Goal: Task Accomplishment & Management: Manage account settings

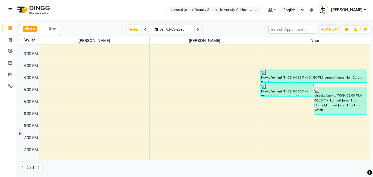
scroll to position [151, 0]
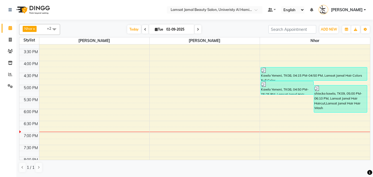
click at [199, 101] on div "9:00 AM 9:30 AM 10:00 AM 10:30 AM 11:00 AM 11:30 AM 12:00 PM 12:30 PM 1:00 PM 1…" at bounding box center [194, 73] width 350 height 360
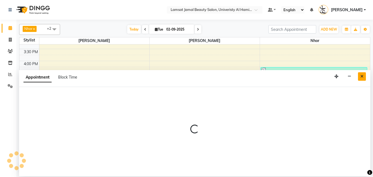
click at [364, 78] on button "Close" at bounding box center [362, 76] width 8 height 8
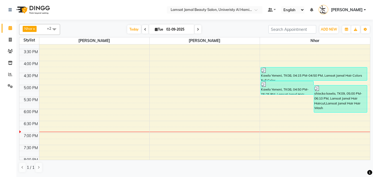
click at [165, 116] on div "9:00 AM 9:30 AM 10:00 AM 10:30 AM 11:00 AM 11:30 AM 12:00 PM 12:30 PM 1:00 PM 1…" at bounding box center [194, 73] width 350 height 360
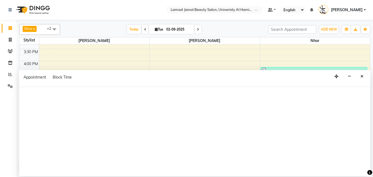
select select "79902"
select select "1095"
select select "tentative"
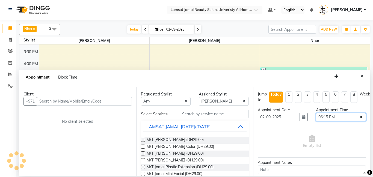
click at [357, 116] on select "Select 10:00 AM 10:05 AM 10:10 AM 10:15 AM 10:20 AM 10:25 AM 10:30 AM 10:35 AM …" at bounding box center [341, 117] width 50 height 8
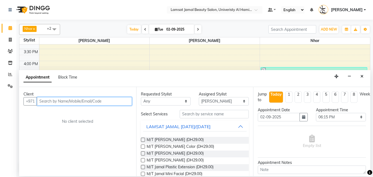
click at [98, 101] on input "text" at bounding box center [84, 101] width 95 height 8
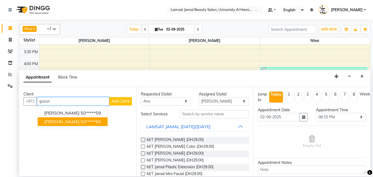
click at [101, 124] on ngb-highlight "50*****90" at bounding box center [91, 121] width 20 height 5
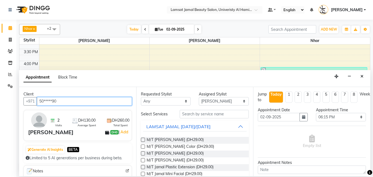
type input "50*****90"
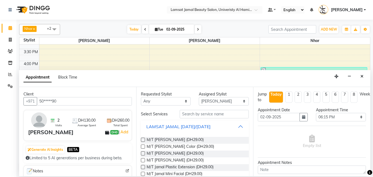
click at [239, 129] on button "LAMSAT JAMAL [DATE]/[DATE]" at bounding box center [195, 127] width 104 height 10
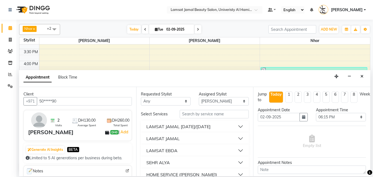
click at [239, 129] on button "LAMSAT JAMAL [DATE]/[DATE]" at bounding box center [195, 127] width 104 height 10
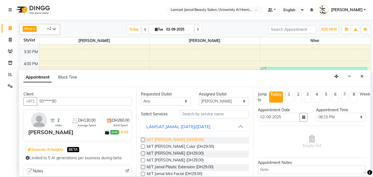
click at [191, 141] on span "M/T [PERSON_NAME] (DH29.00)" at bounding box center [175, 140] width 57 height 7
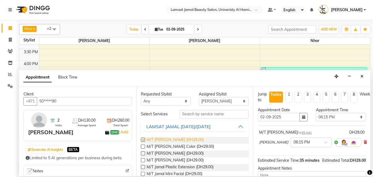
checkbox input "false"
click at [189, 155] on span "M/T [PERSON_NAME] (DH29.00)" at bounding box center [175, 154] width 57 height 7
checkbox input "false"
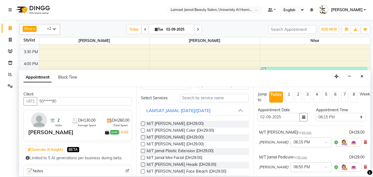
scroll to position [18, 0]
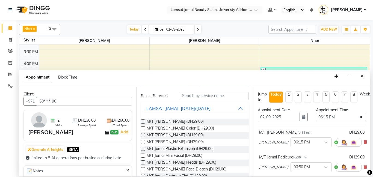
click at [365, 169] on div "M/T Jamal Pedicure for 35 min DH29.00 Jude × 06:50 PM" at bounding box center [312, 164] width 108 height 23
click at [364, 168] on icon at bounding box center [365, 167] width 3 height 4
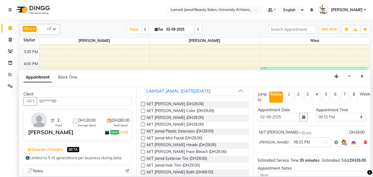
scroll to position [37, 0]
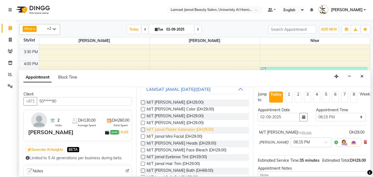
click at [203, 130] on span "M/T Jamal Plastic Extension (DH29.00)" at bounding box center [180, 130] width 67 height 7
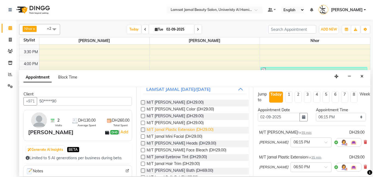
click at [203, 130] on span "M/T Jamal Plastic Extension (DH29.00)" at bounding box center [180, 130] width 67 height 7
checkbox input "false"
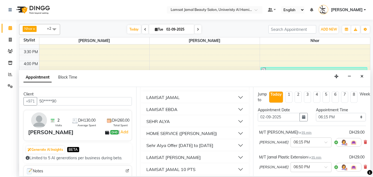
scroll to position [187, 0]
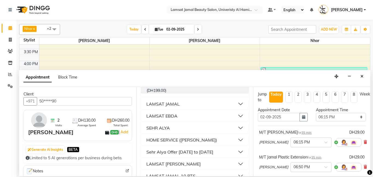
click at [240, 107] on button "LAMSAT JAMAL" at bounding box center [195, 104] width 104 height 10
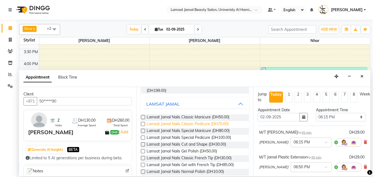
click at [218, 123] on span "Lamsat Jamal Nails Classic Pedicure (DH70.00)" at bounding box center [188, 124] width 82 height 7
checkbox input "false"
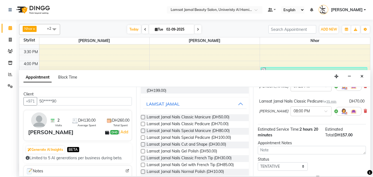
scroll to position [108, 0]
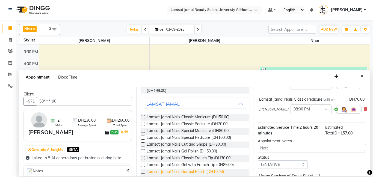
click at [221, 171] on span "Lamsat Jamal Nails Normal Polish (DH10.00)" at bounding box center [185, 172] width 77 height 7
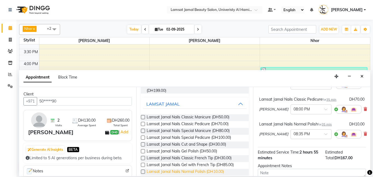
click at [221, 171] on span "Lamsat Jamal Nails Normal Polish (DH10.00)" at bounding box center [185, 172] width 77 height 7
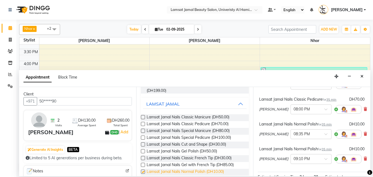
checkbox input "false"
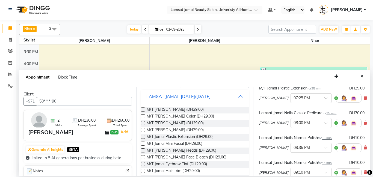
scroll to position [2, 0]
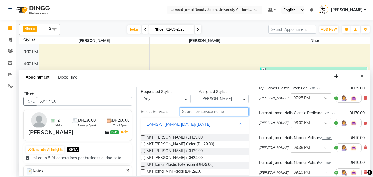
click at [213, 114] on input "text" at bounding box center [214, 112] width 69 height 8
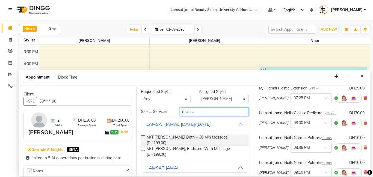
type input "massa"
click at [241, 122] on button "LAMSAT JAMAL [DATE]/[DATE]" at bounding box center [195, 124] width 104 height 10
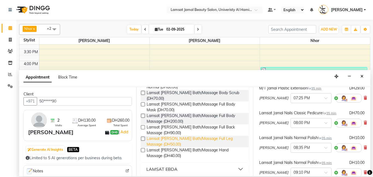
scroll to position [82, 0]
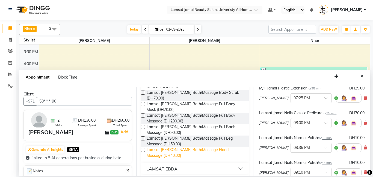
click at [191, 151] on span "Lamsat [PERSON_NAME] Bath/Massage Hand Massage (DH40.00)" at bounding box center [196, 152] width 98 height 11
checkbox input "false"
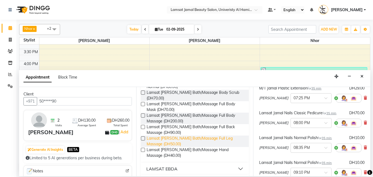
click at [206, 139] on span "Lamsat [PERSON_NAME] Bath/Massage Full Leg Massage (DH50.00)" at bounding box center [196, 141] width 98 height 11
checkbox input "false"
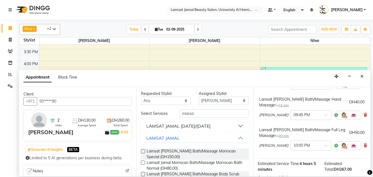
scroll to position [0, 0]
click at [202, 115] on input "massa" at bounding box center [214, 114] width 69 height 8
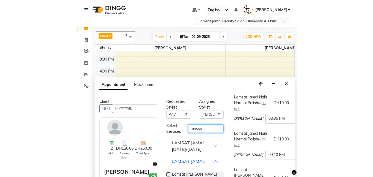
scroll to position [182, 0]
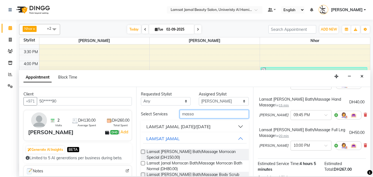
click at [215, 115] on input "massa" at bounding box center [214, 114] width 69 height 8
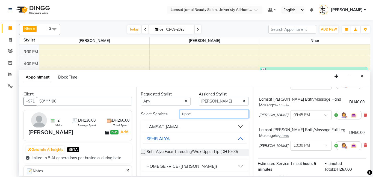
type input "uppe"
click at [241, 129] on button "LAMSAT JAMAL" at bounding box center [195, 127] width 104 height 10
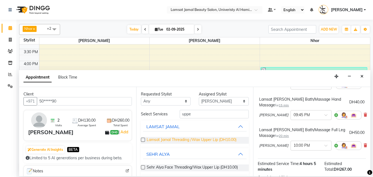
click at [206, 141] on span "Lamsat Jamal Threading /Wax Upper Lip (DH10.00)" at bounding box center [192, 140] width 90 height 7
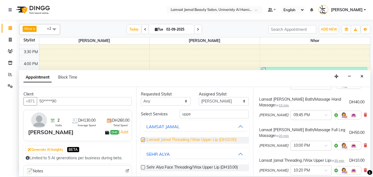
checkbox input "false"
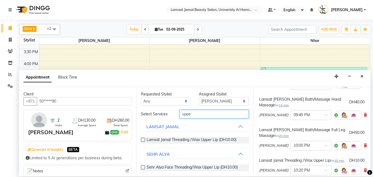
click at [212, 118] on input "uppe" at bounding box center [214, 114] width 69 height 8
type input "u"
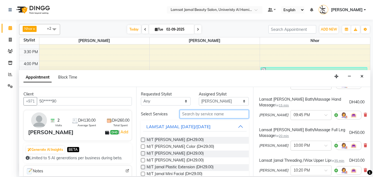
click at [219, 114] on input "text" at bounding box center [214, 114] width 69 height 8
click at [241, 126] on button "LAMSAT JAMAL [DATE]/[DATE]" at bounding box center [195, 127] width 104 height 10
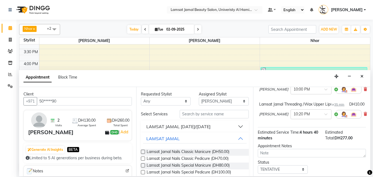
scroll to position [276, 0]
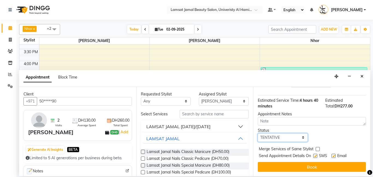
click at [303, 136] on select "Select TENTATIVE CONFIRM CHECK-IN UPCOMING" at bounding box center [283, 137] width 50 height 8
select select "check-in"
click at [258, 133] on select "Select TENTATIVE CONFIRM CHECK-IN UPCOMING" at bounding box center [283, 137] width 50 height 8
click at [316, 149] on label at bounding box center [318, 149] width 4 height 4
click at [316, 149] on input "checkbox" at bounding box center [318, 150] width 4 height 4
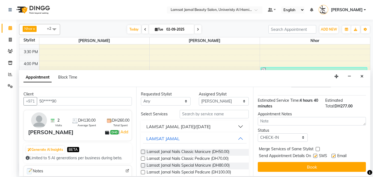
checkbox input "true"
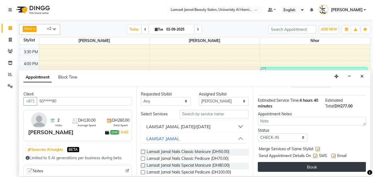
click at [311, 169] on button "Book" at bounding box center [312, 167] width 108 height 10
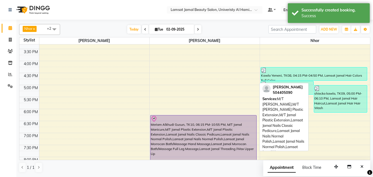
click at [185, 121] on div at bounding box center [204, 119] width 106 height 7
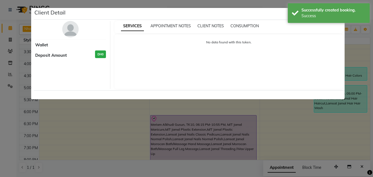
select select "8"
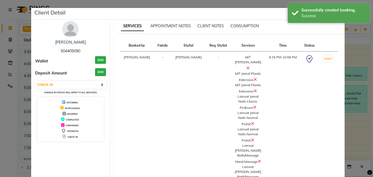
scroll to position [48, 0]
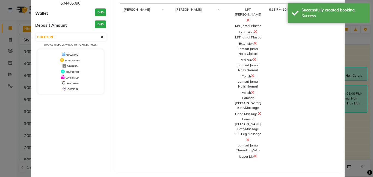
select select "service"
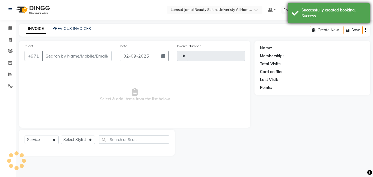
click at [310, 10] on div "Successfully created booking." at bounding box center [333, 10] width 64 height 6
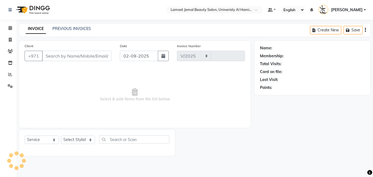
select select "8294"
type input "3171"
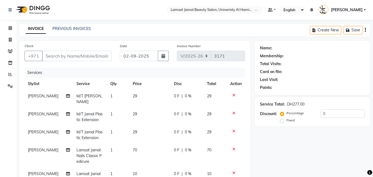
type input "50*****90"
select select "79902"
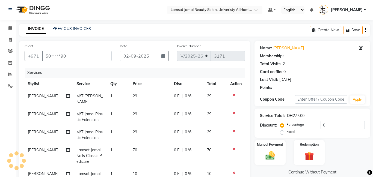
click at [138, 95] on td "29" at bounding box center [149, 99] width 41 height 18
select select "79902"
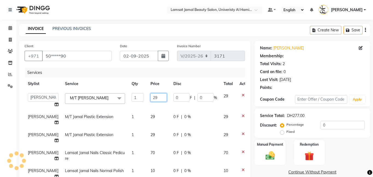
click at [150, 95] on input "29" at bounding box center [158, 97] width 16 height 8
type input "30"
click at [147, 115] on td "29" at bounding box center [158, 120] width 23 height 18
select select "79902"
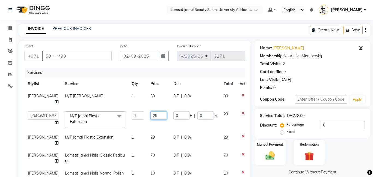
click at [150, 111] on input "29" at bounding box center [158, 115] width 16 height 8
type input "2"
type input "30"
click at [149, 134] on td "29" at bounding box center [158, 140] width 23 height 18
select select "79902"
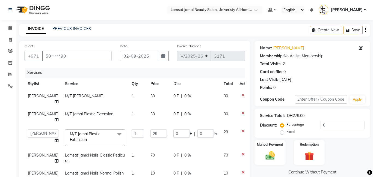
click at [148, 133] on td "29" at bounding box center [158, 137] width 23 height 23
click at [150, 129] on input "29" at bounding box center [158, 133] width 16 height 8
type input "2"
type input "30"
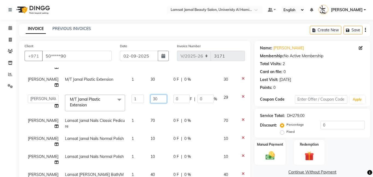
scroll to position [37, 0]
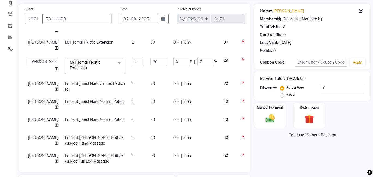
click at [145, 115] on tbody "[PERSON_NAME]/T [PERSON_NAME] Manicure 1 30 0 F | 0 % 30 Jude M/T Jamal Plastic…" at bounding box center [140, 101] width 230 height 167
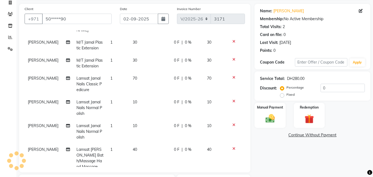
scroll to position [40, 0]
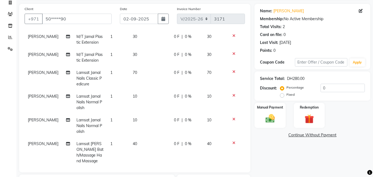
click at [138, 143] on td "40" at bounding box center [149, 152] width 41 height 29
select select "79902"
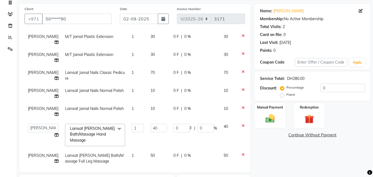
scroll to position [35, 0]
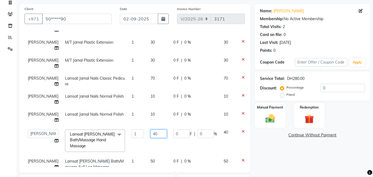
click at [150, 130] on input "40" at bounding box center [158, 134] width 16 height 8
type input "4"
type input "35"
click at [144, 134] on tbody "[PERSON_NAME]/T [PERSON_NAME] 1 30 0 F | 0 % 30 Jude M/T Jamal Plastic Extensio…" at bounding box center [140, 104] width 230 height 173
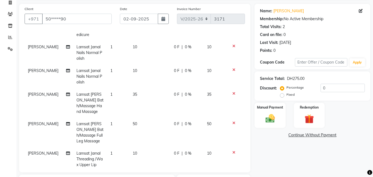
scroll to position [91, 0]
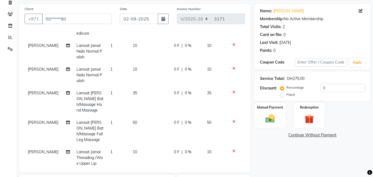
click at [138, 125] on td "50" at bounding box center [149, 131] width 41 height 29
select select "79902"
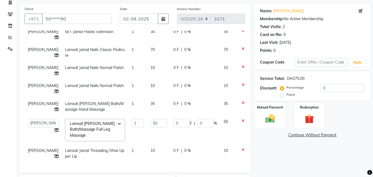
scroll to position [35, 0]
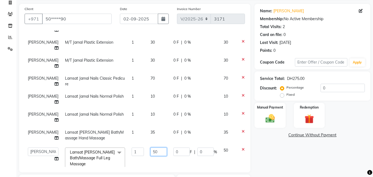
click at [150, 148] on input "50" at bounding box center [158, 152] width 16 height 8
type input "5"
type input "30"
click at [150, 151] on tbody "Jude M/T Jamal Manicure 1 30 0 F | 0 % 30 Jude M/T Jamal Plastic Extension 1 30…" at bounding box center [140, 104] width 230 height 173
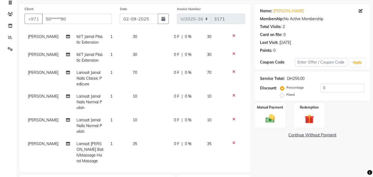
scroll to position [98, 0]
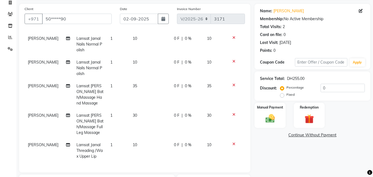
click at [138, 146] on td "10" at bounding box center [149, 151] width 41 height 24
select select "79902"
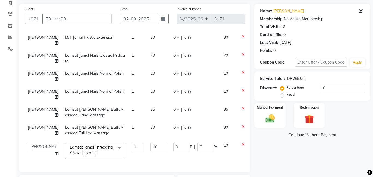
scroll to position [29, 0]
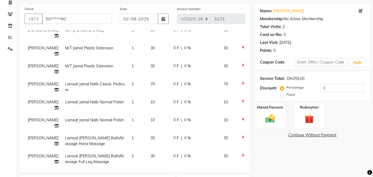
click at [147, 168] on td "10" at bounding box center [158, 179] width 23 height 23
click at [150, 171] on input "10" at bounding box center [158, 175] width 16 height 8
type input "1"
type input "5"
click at [34, 111] on tbody "[PERSON_NAME]/T [PERSON_NAME] Manicure 1 30 0 F | 0 % 30 Jude M/T Jamal Plastic…" at bounding box center [140, 107] width 230 height 167
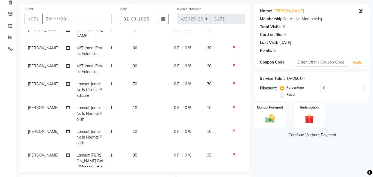
click at [34, 133] on span "[PERSON_NAME]" at bounding box center [43, 131] width 31 height 5
select select "79902"
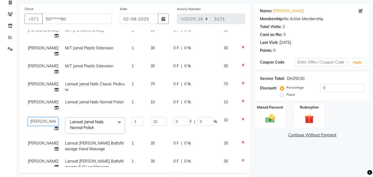
click at [32, 117] on select "[PERSON_NAME] Amna [PERSON_NAME] [PERSON_NAME] Ebda Lamsat [PERSON_NAME] [PERSO…" at bounding box center [43, 121] width 31 height 8
select select "79901"
click at [34, 141] on span "[PERSON_NAME]" at bounding box center [43, 143] width 31 height 5
select select "79902"
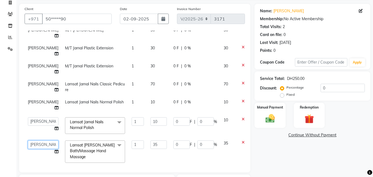
click at [35, 141] on select "[PERSON_NAME] Amna [PERSON_NAME] [PERSON_NAME] Ebda Lamsat [PERSON_NAME] [PERSO…" at bounding box center [43, 145] width 31 height 8
select select "79901"
click at [32, 64] on span "[PERSON_NAME]" at bounding box center [43, 66] width 31 height 5
select select "79902"
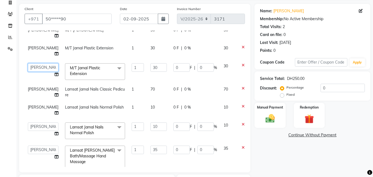
click at [32, 63] on select "[PERSON_NAME] Amna [PERSON_NAME] [PERSON_NAME] Ebda Lamsat [PERSON_NAME] [PERSO…" at bounding box center [43, 67] width 31 height 8
select select "79901"
click at [33, 61] on div "Split Commission" at bounding box center [41, 64] width 24 height 6
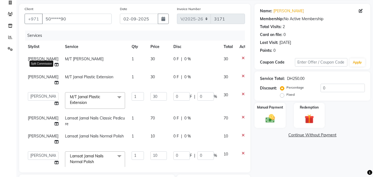
select select "79902"
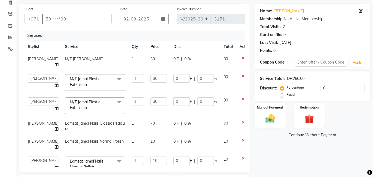
click at [34, 59] on span "[PERSON_NAME]" at bounding box center [43, 58] width 31 height 5
select select "79902"
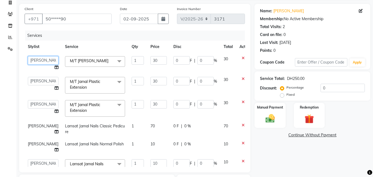
click at [34, 59] on select "[PERSON_NAME] Amna [PERSON_NAME] [PERSON_NAME] Ebda Lamsat [PERSON_NAME] [PERSO…" at bounding box center [43, 60] width 31 height 8
select select "79901"
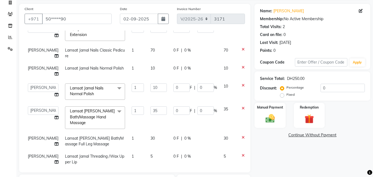
scroll to position [45, 0]
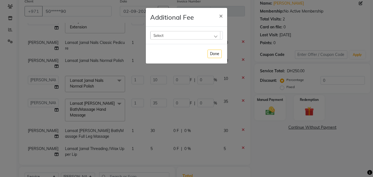
scroll to position [123, 0]
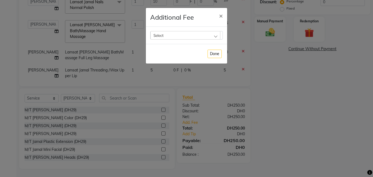
click at [218, 36] on div "Select" at bounding box center [185, 35] width 70 height 8
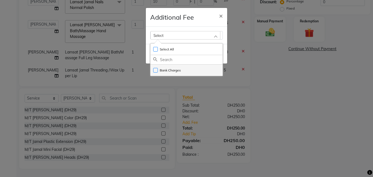
click at [209, 67] on li "Bank Charges" at bounding box center [186, 70] width 72 height 11
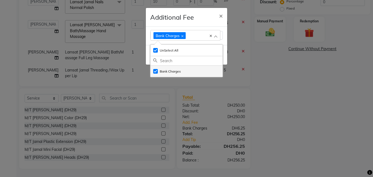
checkbox input "true"
click at [221, 16] on span "×" at bounding box center [221, 15] width 4 height 8
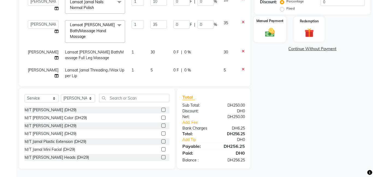
click at [273, 38] on img at bounding box center [270, 32] width 16 height 11
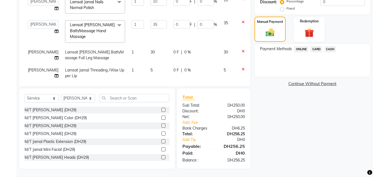
scroll to position [64, 0]
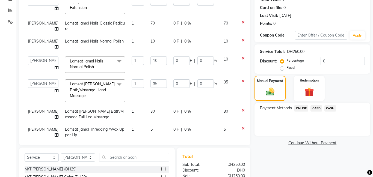
click at [319, 108] on span "CARD" at bounding box center [316, 108] width 12 height 6
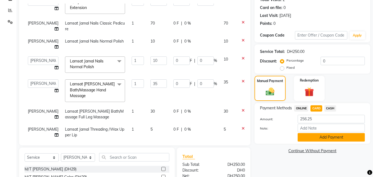
click at [322, 135] on button "Add Payment" at bounding box center [331, 137] width 67 height 8
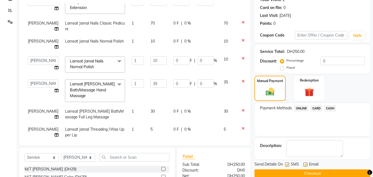
scroll to position [140, 0]
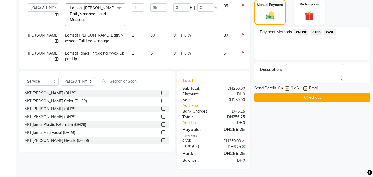
click at [312, 97] on button "Checkout" at bounding box center [312, 97] width 116 height 8
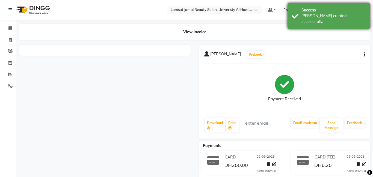
click at [313, 17] on div "[PERSON_NAME] created successfully." at bounding box center [333, 18] width 64 height 11
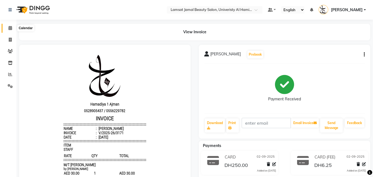
click at [11, 27] on icon at bounding box center [10, 28] width 4 height 4
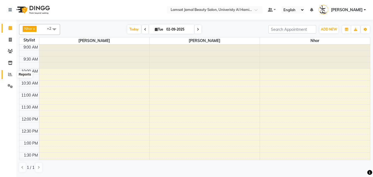
click at [11, 76] on icon at bounding box center [10, 74] width 4 height 4
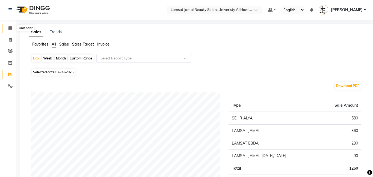
click at [11, 28] on icon at bounding box center [10, 28] width 4 height 4
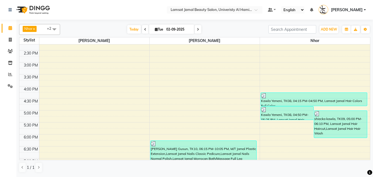
scroll to position [120, 0]
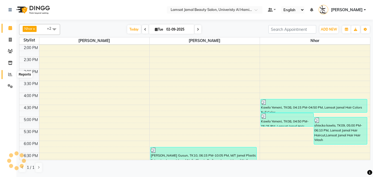
click at [11, 75] on icon at bounding box center [10, 74] width 4 height 4
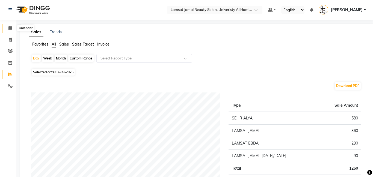
click at [12, 26] on span at bounding box center [10, 28] width 10 height 6
